Goal: Transaction & Acquisition: Purchase product/service

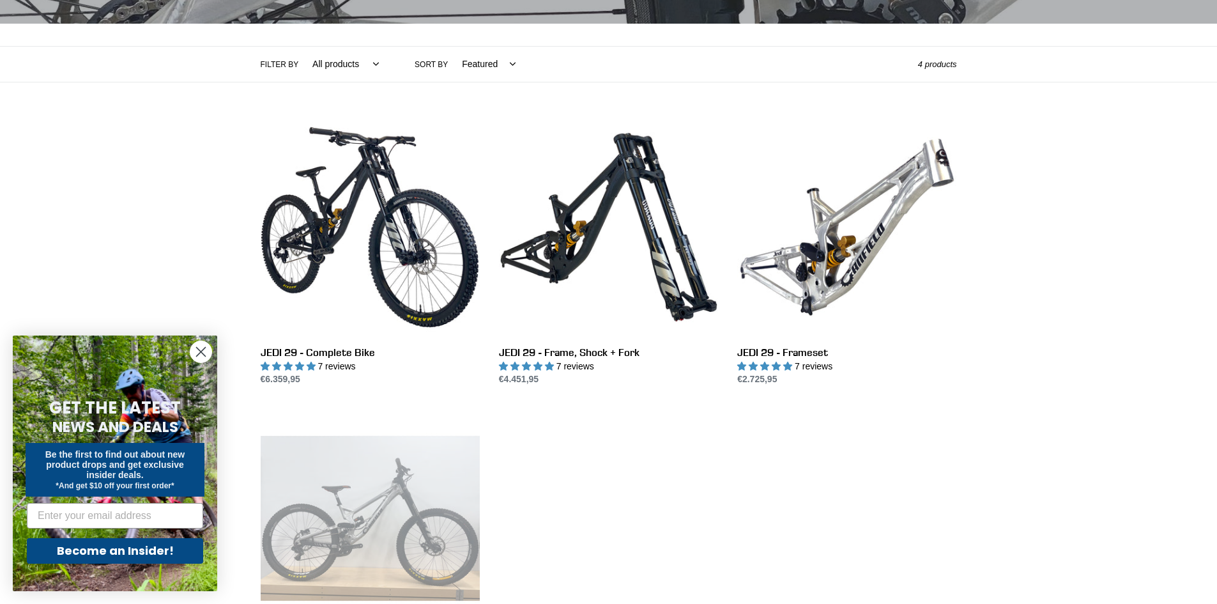
scroll to position [319, 0]
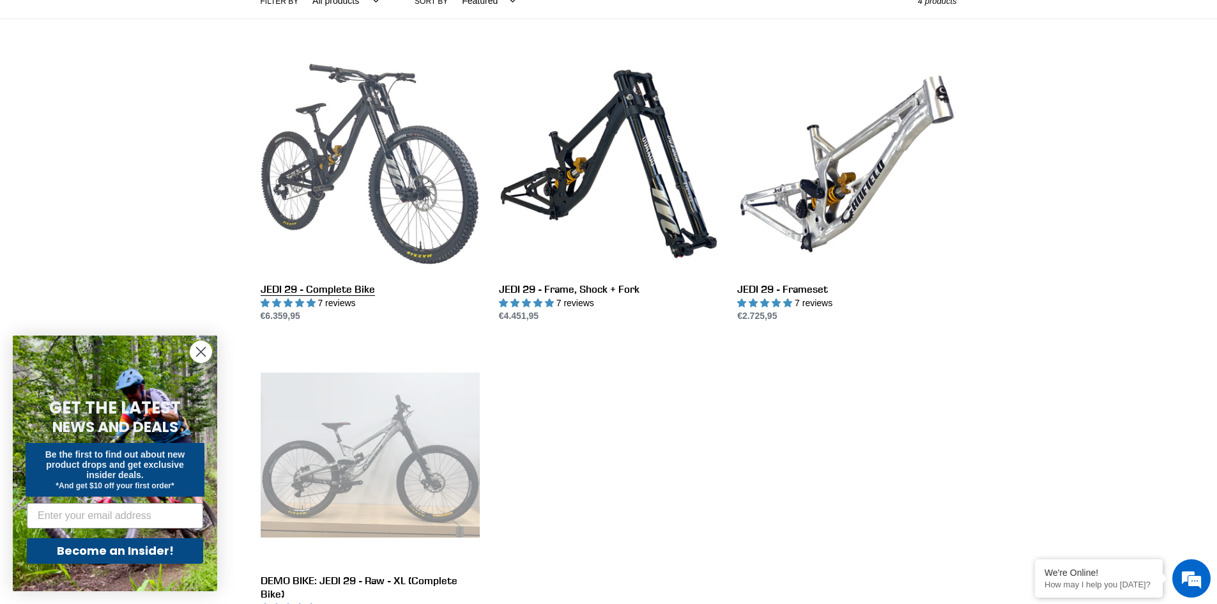
click at [326, 181] on link "JEDI 29 - Complete Bike" at bounding box center [370, 188] width 219 height 269
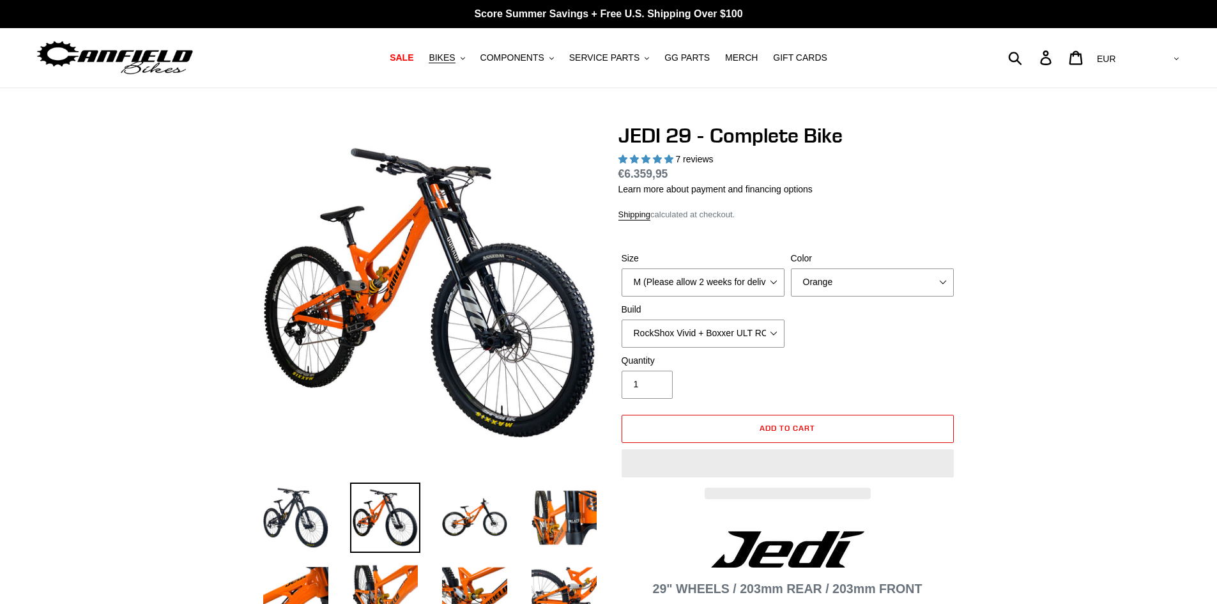
select select "highest-rating"
click at [723, 291] on select "M (Please allow 2 weeks for delivery) L (Please allow 2 weeks for delivery) XL …" at bounding box center [702, 282] width 163 height 28
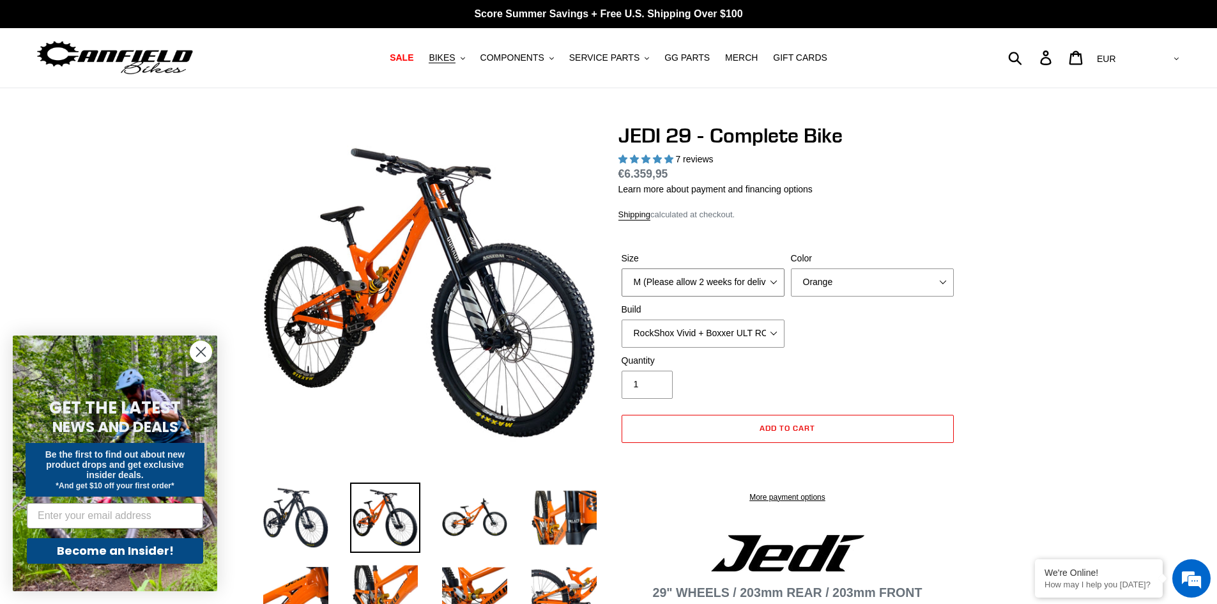
select select "L (Please allow 2 weeks for delivery)"
click at [621, 268] on select "M (Please allow 2 weeks for delivery) L (Please allow 2 weeks for delivery) XL …" at bounding box center [702, 282] width 163 height 28
click at [872, 274] on select "Orange Stealth Black Raw" at bounding box center [872, 282] width 163 height 28
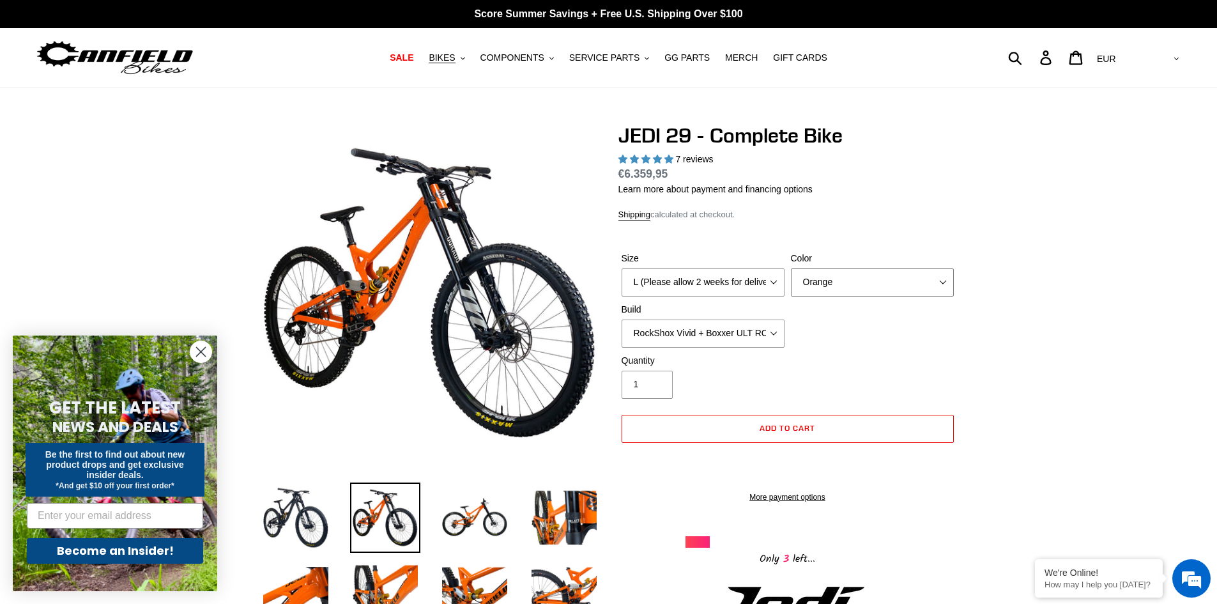
select select "Stealth Black"
click at [791, 268] on select "Orange Stealth Black Raw" at bounding box center [872, 282] width 163 height 28
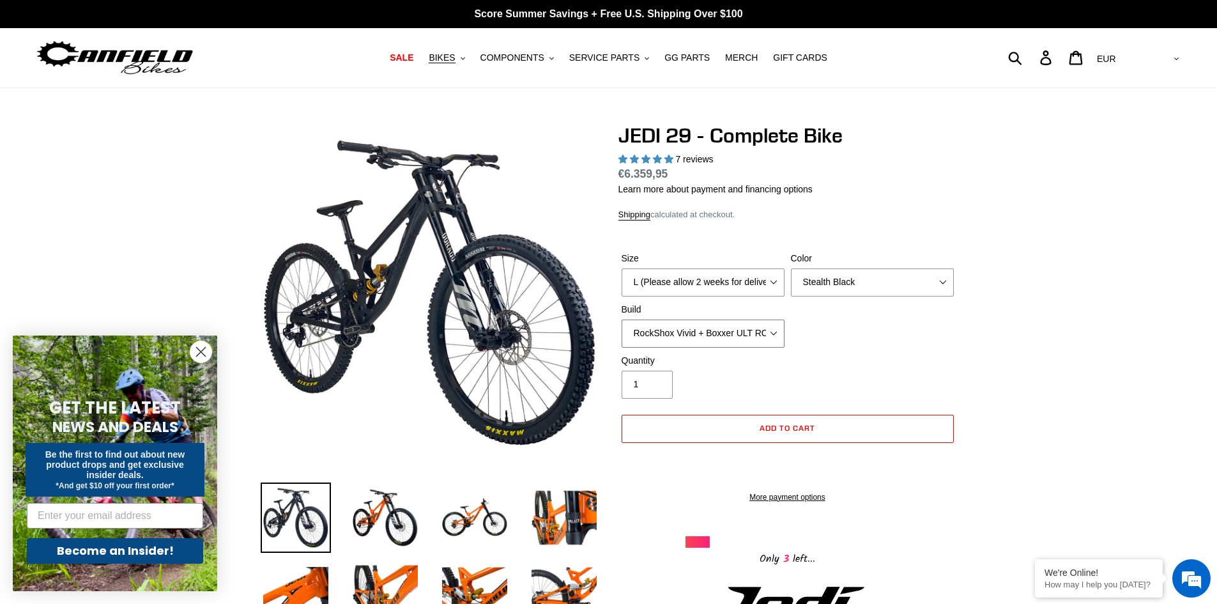
click at [740, 328] on select "RockShox Vivid + Boxxer ULT RC2 C3 200 + SRAM XO RockShox Vivid + Boxxer ULT RC…" at bounding box center [702, 333] width 163 height 28
select select "EXT [PERSON_NAME] V3 + EXT Vaia 200 + Shimano"
click at [621, 319] on select "RockShox Vivid + Boxxer ULT RC2 C3 200 + SRAM XO RockShox Vivid + Boxxer ULT RC…" at bounding box center [702, 333] width 163 height 28
click at [743, 339] on select "RockShox Vivid + Boxxer ULT RC2 C3 200 + SRAM XO RockShox Vivid + Boxxer ULT RC…" at bounding box center [702, 333] width 163 height 28
